Goal: Task Accomplishment & Management: Use online tool/utility

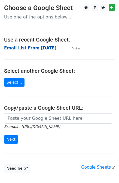
click at [38, 48] on strong "Email List From 16-Sep-2025" at bounding box center [30, 48] width 52 height 5
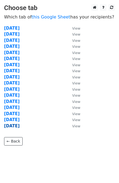
click at [17, 125] on strong "[DATE]" at bounding box center [11, 126] width 15 height 5
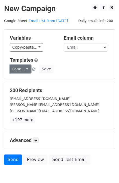
click at [25, 68] on link "Load..." at bounding box center [20, 69] width 21 height 8
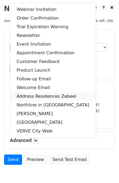
click at [34, 93] on link "Address Residences Zabeel" at bounding box center [53, 96] width 86 height 9
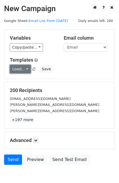
click at [17, 72] on link "Load..." at bounding box center [20, 69] width 21 height 8
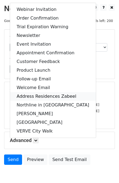
click at [39, 96] on link "Address Residences Zabeel" at bounding box center [53, 96] width 86 height 9
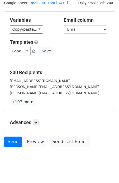
scroll to position [27, 0]
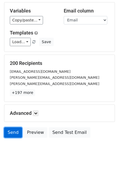
click at [14, 132] on link "Send" at bounding box center [13, 132] width 18 height 10
